Goal: Communication & Community: Answer question/provide support

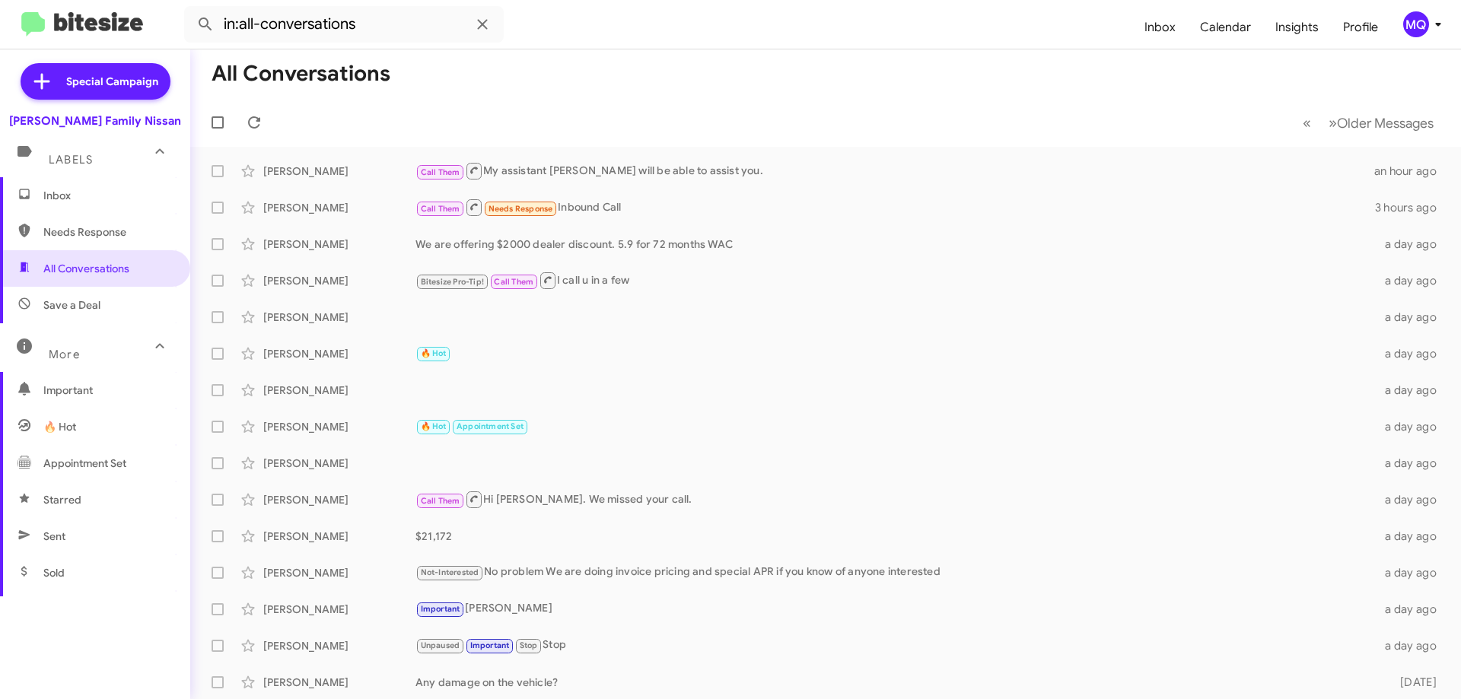
click at [90, 196] on span "Inbox" at bounding box center [107, 195] width 129 height 15
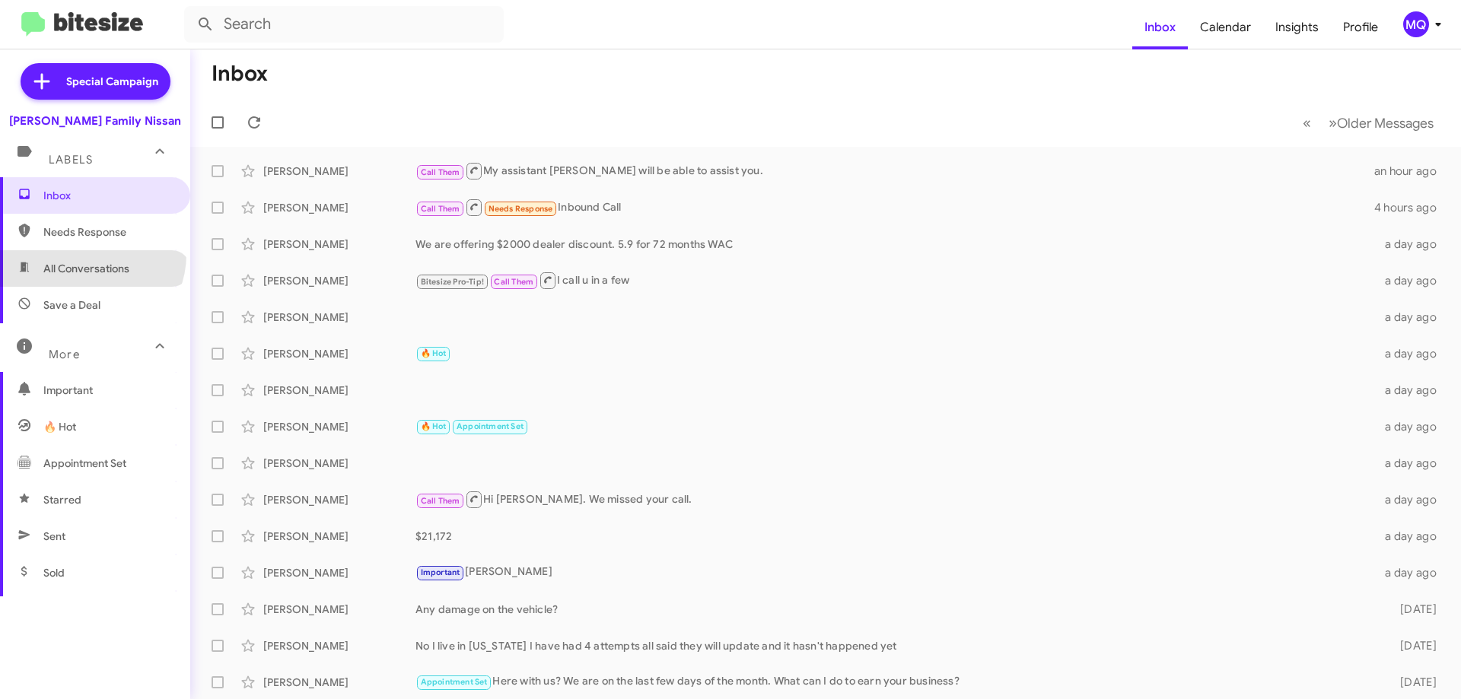
click at [91, 255] on span "All Conversations" at bounding box center [95, 268] width 190 height 37
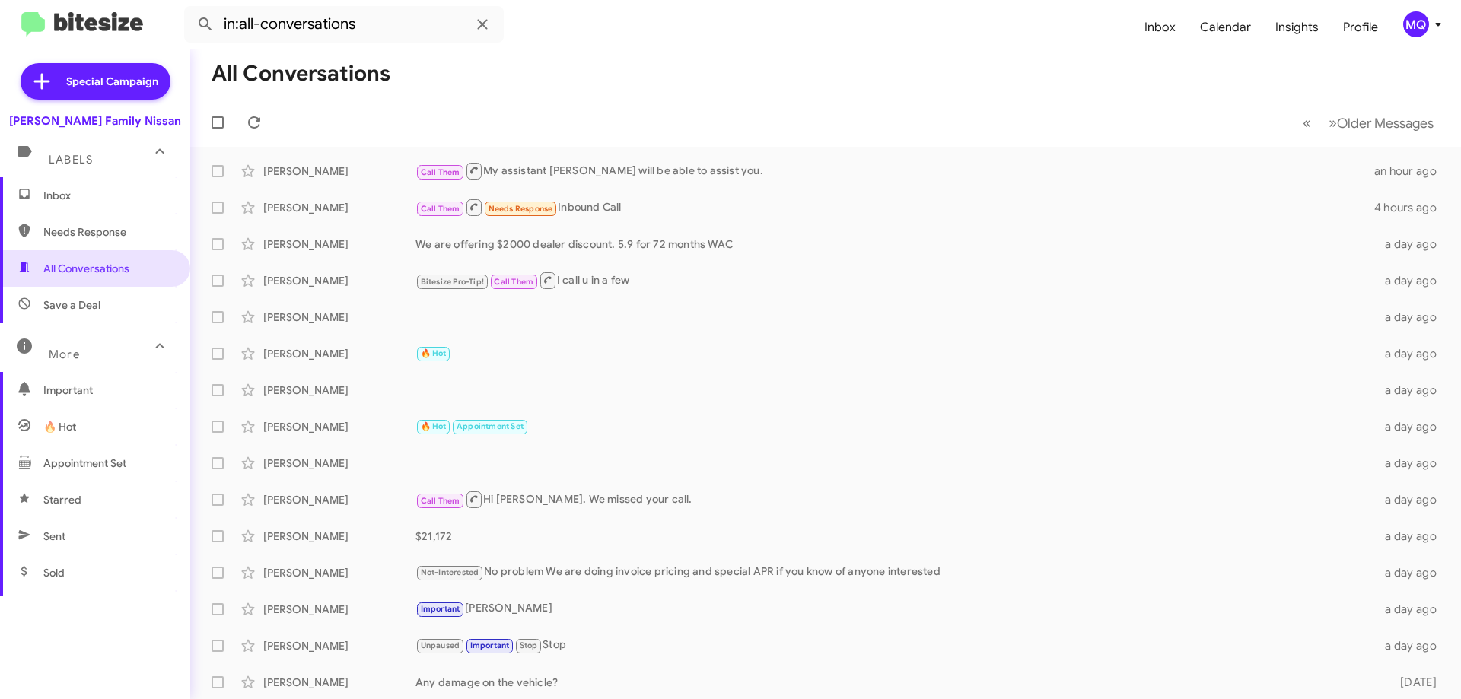
click at [84, 229] on span "Needs Response" at bounding box center [107, 231] width 129 height 15
type input "in:needs-response"
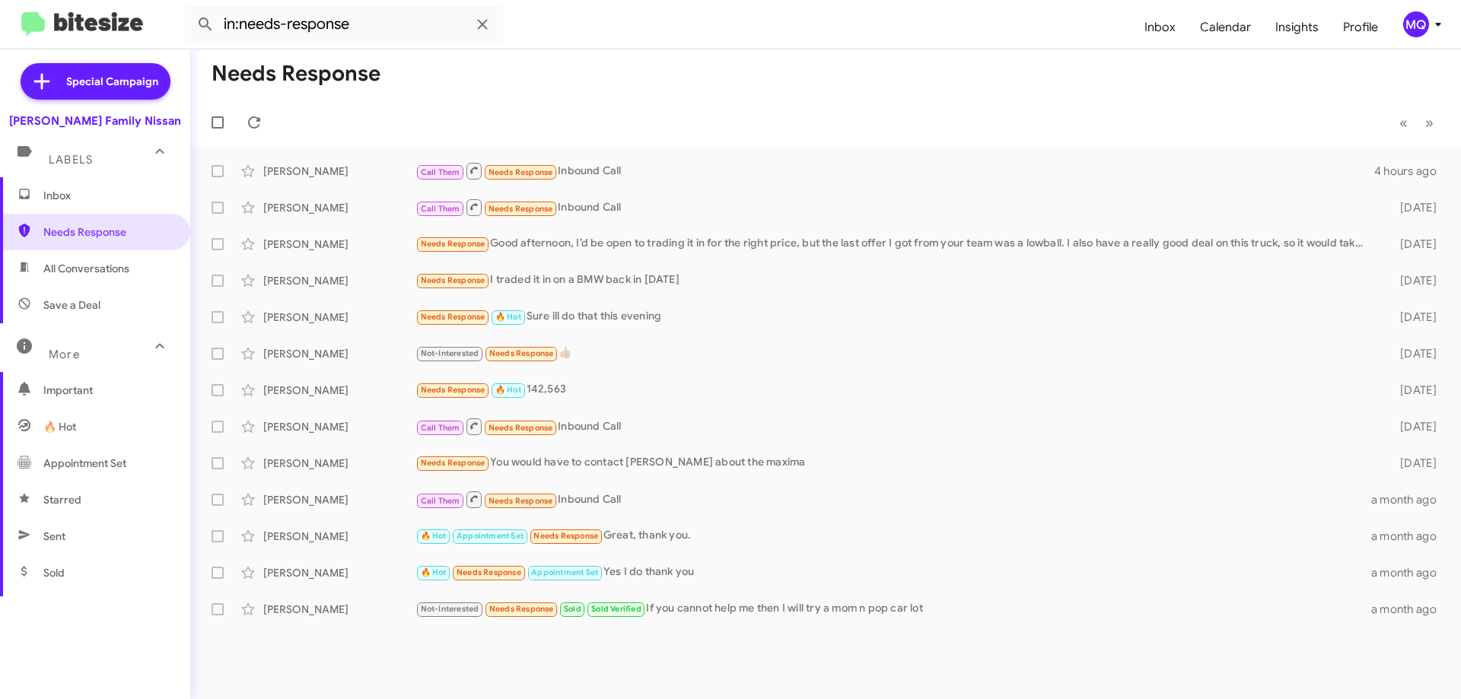
click at [69, 196] on span "Inbox" at bounding box center [107, 195] width 129 height 15
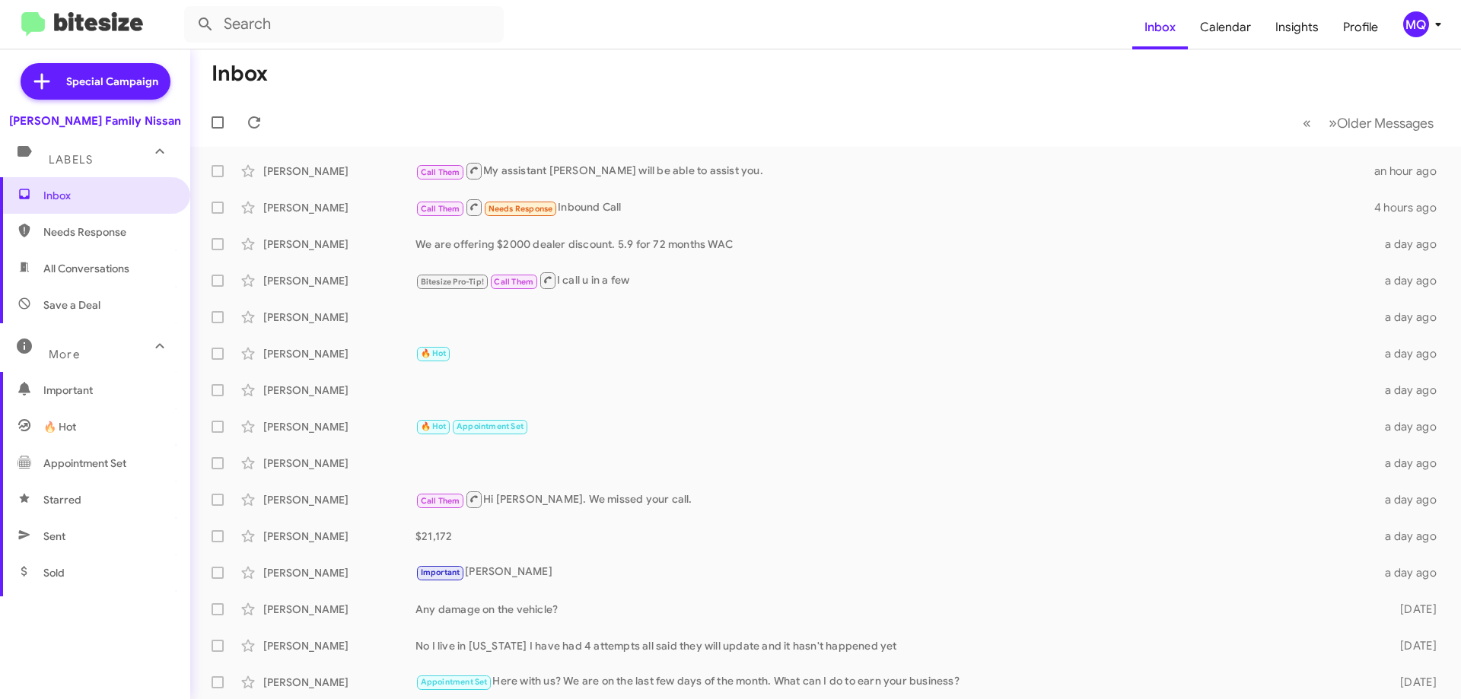
click at [79, 314] on span "Save a Deal" at bounding box center [95, 305] width 190 height 37
type input "in:not-interested"
